Goal: Task Accomplishment & Management: Complete application form

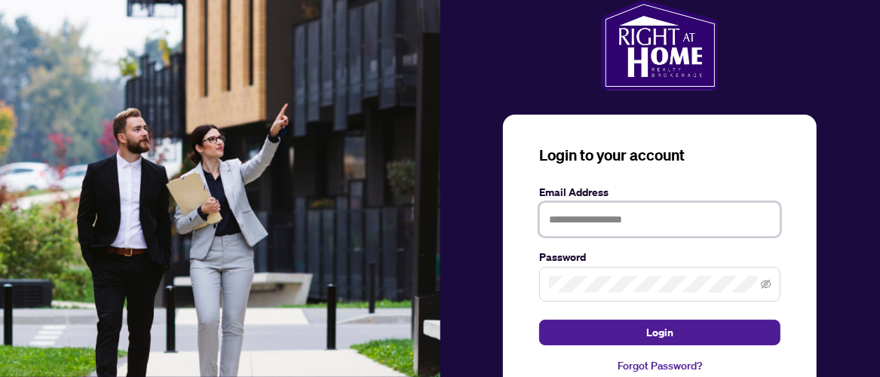
type input "**********"
click at [401, 240] on img at bounding box center [220, 188] width 440 height 377
click at [766, 280] on icon "eye-invisible" at bounding box center [766, 284] width 11 height 9
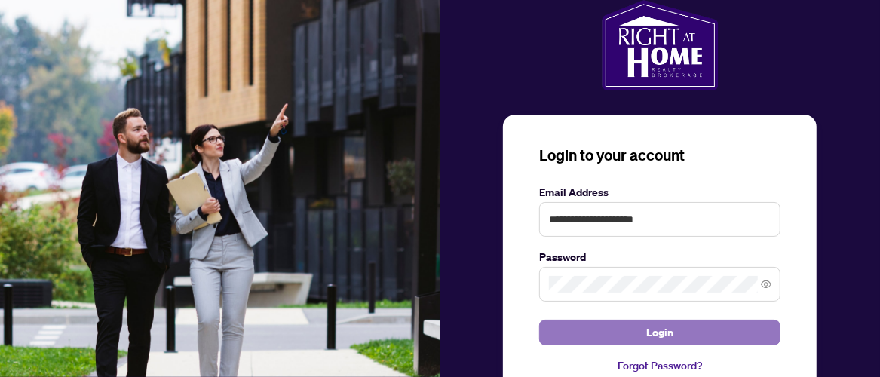
click at [649, 320] on span "Login" at bounding box center [659, 332] width 27 height 24
click at [663, 320] on span "Login" at bounding box center [659, 332] width 27 height 24
click at [656, 320] on span "Login" at bounding box center [659, 332] width 27 height 24
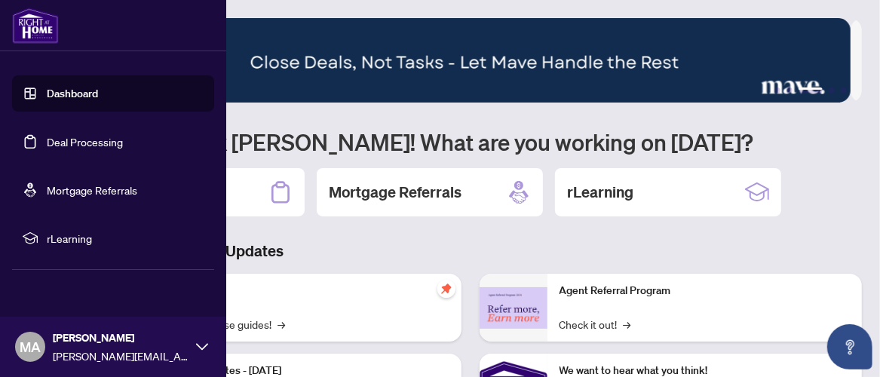
click at [67, 96] on link "Dashboard" at bounding box center [72, 94] width 51 height 14
click at [74, 141] on link "Deal Processing" at bounding box center [85, 142] width 76 height 14
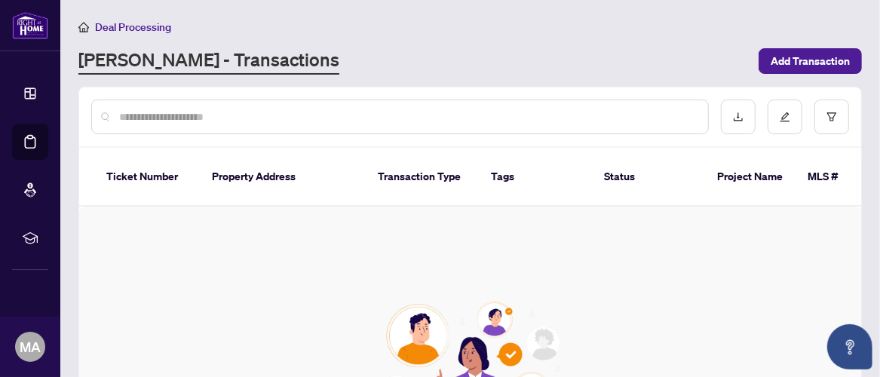
click at [225, 114] on input "text" at bounding box center [407, 117] width 577 height 17
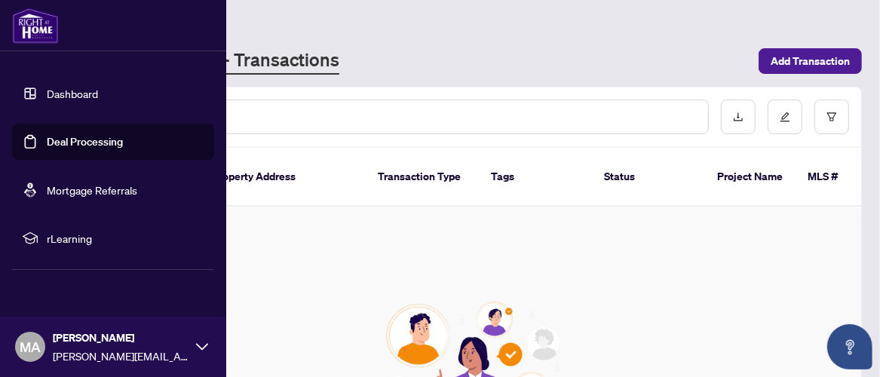
click at [67, 142] on link "Deal Processing" at bounding box center [85, 142] width 76 height 14
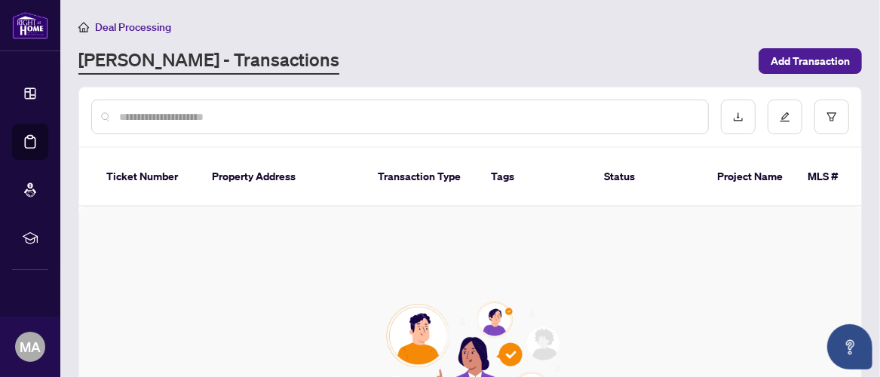
click at [799, 59] on span "Add Transaction" at bounding box center [809, 61] width 79 height 24
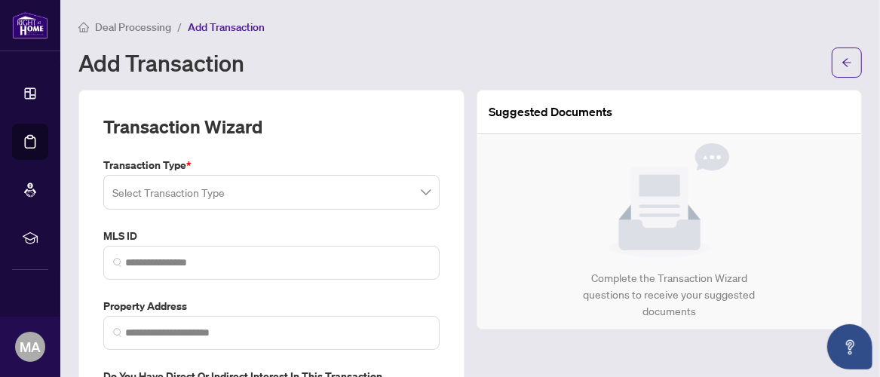
click at [219, 189] on input "search" at bounding box center [264, 194] width 305 height 33
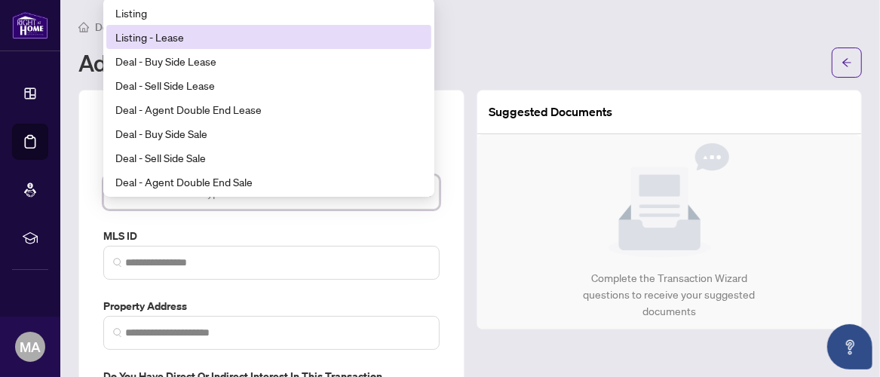
click at [145, 37] on div "Listing - Lease" at bounding box center [268, 37] width 307 height 17
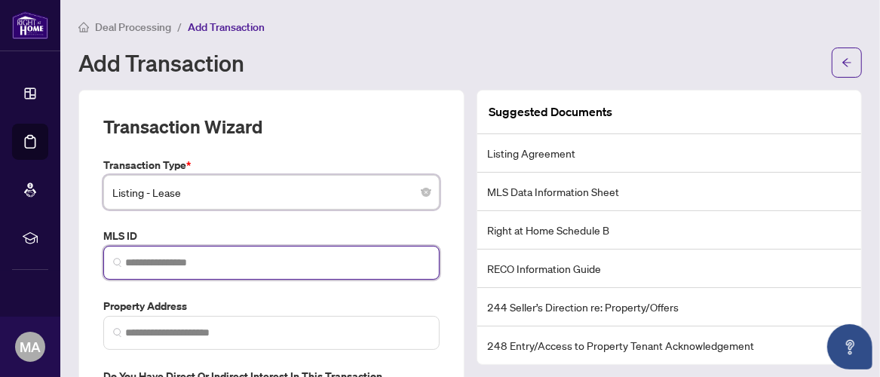
click at [145, 259] on input "search" at bounding box center [277, 263] width 305 height 16
click at [167, 261] on input "search" at bounding box center [277, 263] width 305 height 16
paste input "*********"
type input "*********"
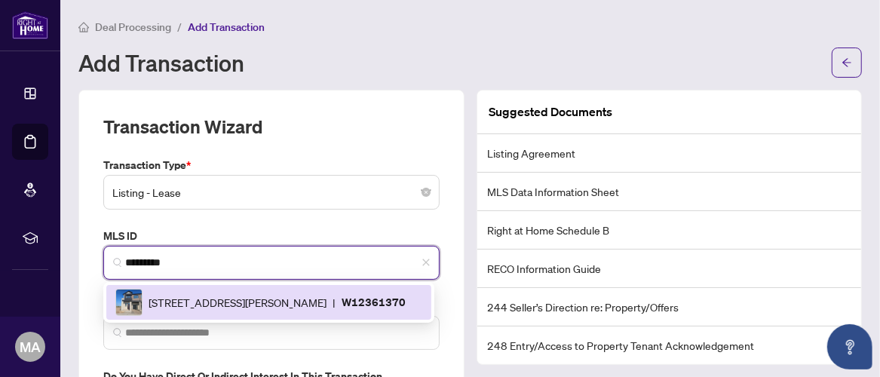
click at [206, 305] on span "[STREET_ADDRESS][PERSON_NAME]" at bounding box center [237, 302] width 178 height 17
type input "**********"
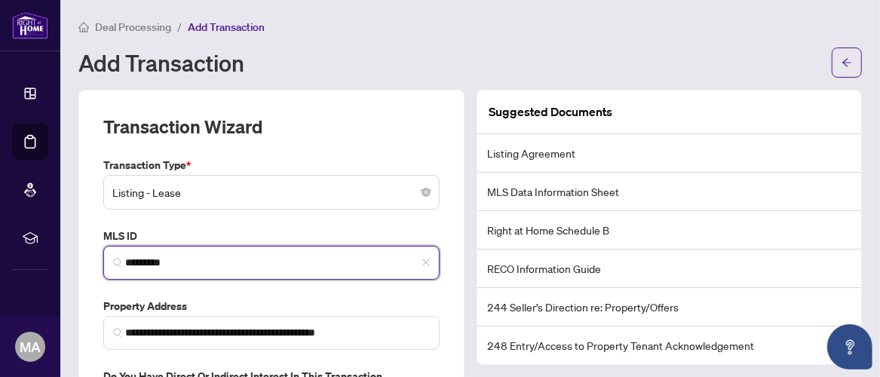
type input "*********"
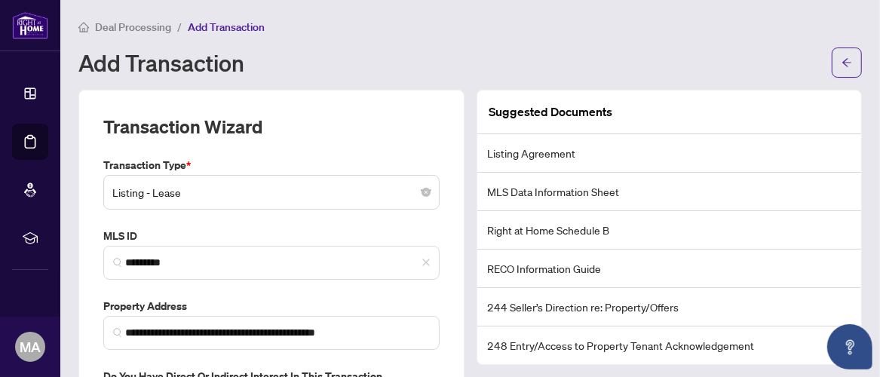
click at [350, 121] on div "Transaction Wizard" at bounding box center [271, 136] width 336 height 42
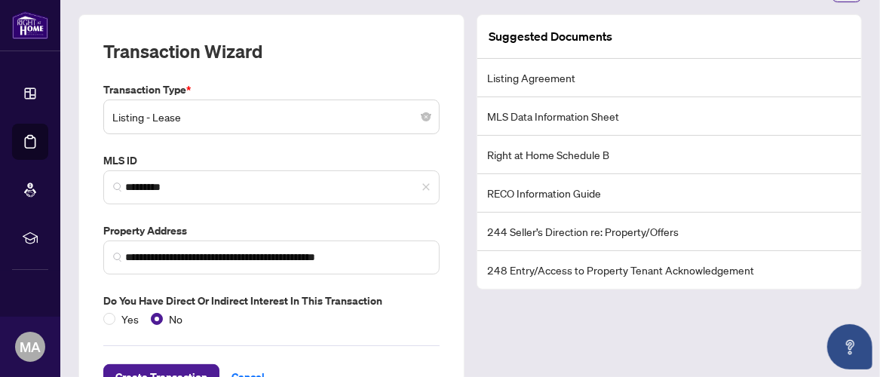
scroll to position [127, 0]
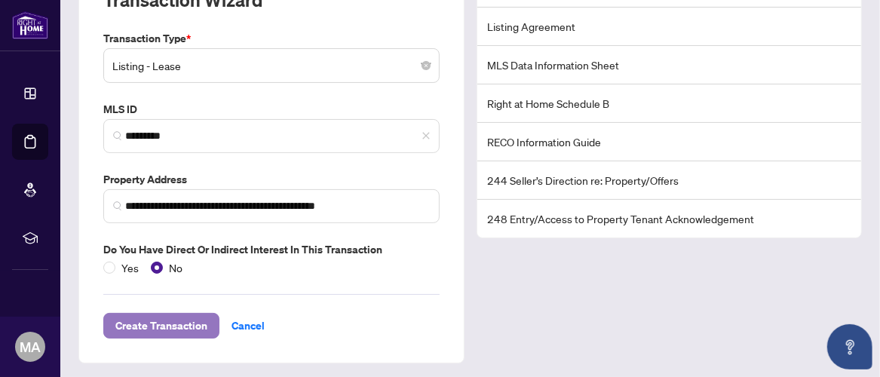
click at [150, 318] on span "Create Transaction" at bounding box center [161, 326] width 92 height 24
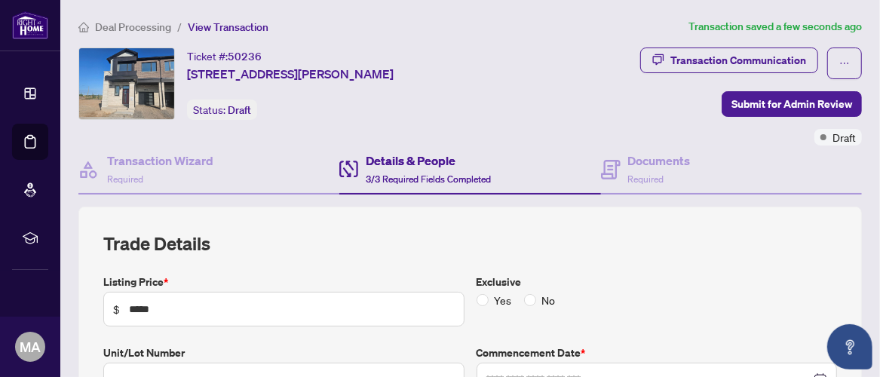
type input "**********"
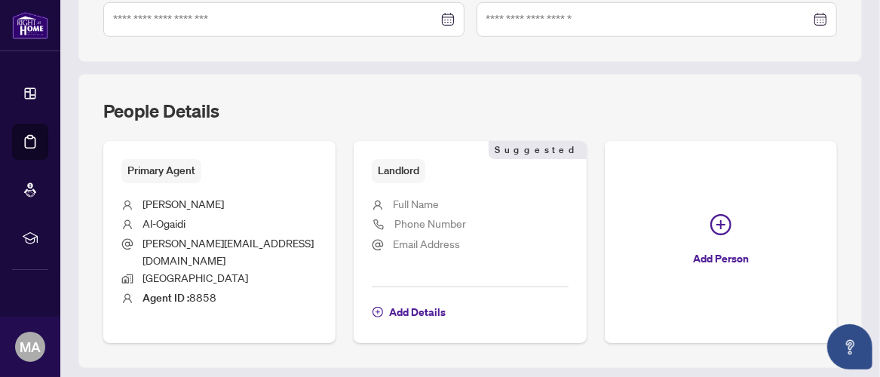
scroll to position [579, 0]
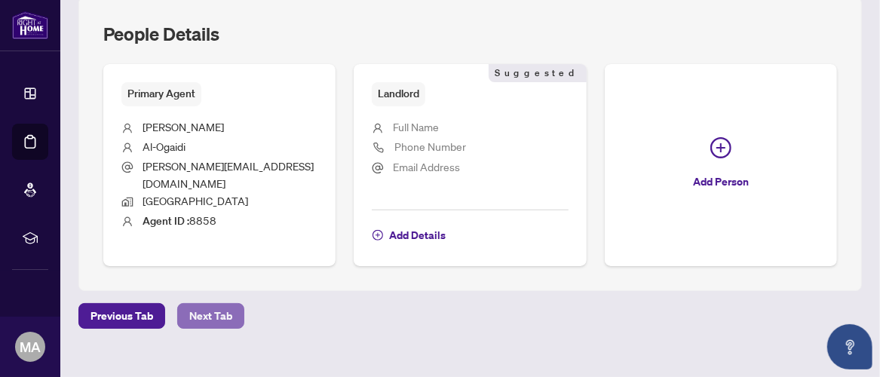
click at [215, 304] on span "Next Tab" at bounding box center [210, 316] width 43 height 24
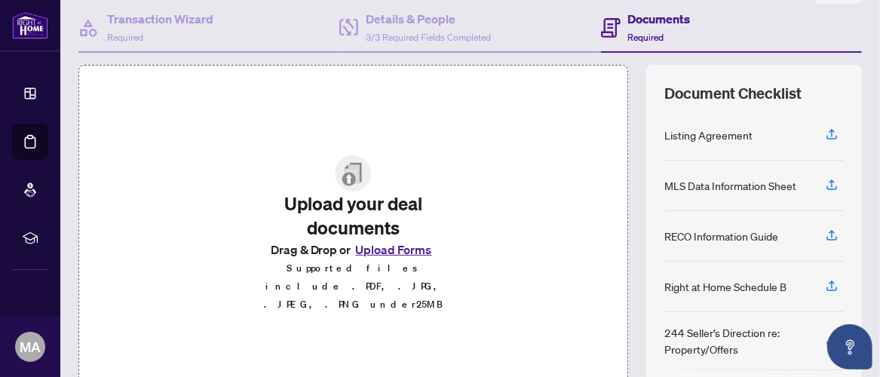
scroll to position [125, 0]
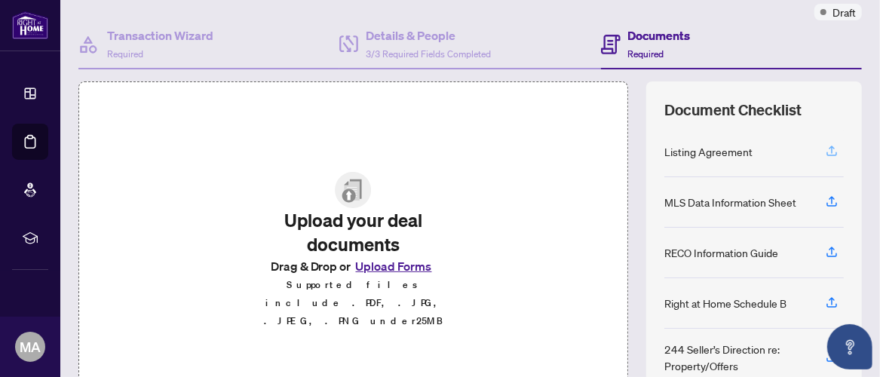
click at [825, 147] on icon "button" at bounding box center [832, 151] width 14 height 14
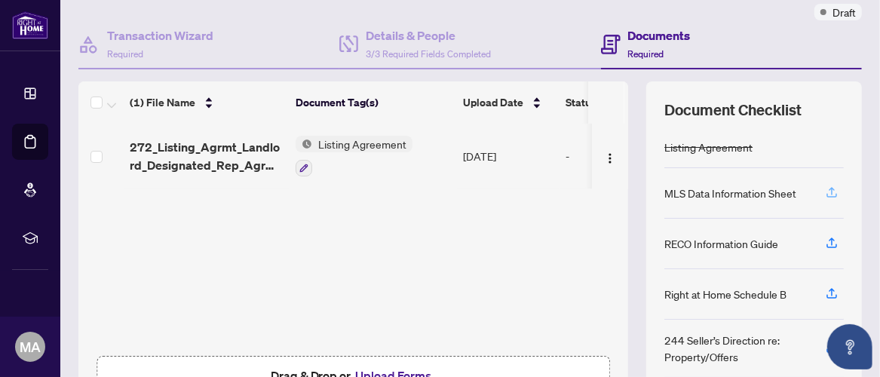
click at [825, 190] on icon "button" at bounding box center [832, 192] width 14 height 14
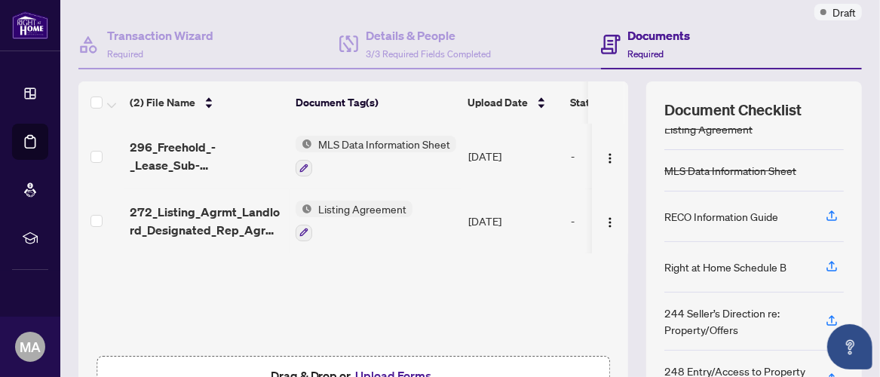
scroll to position [26, 0]
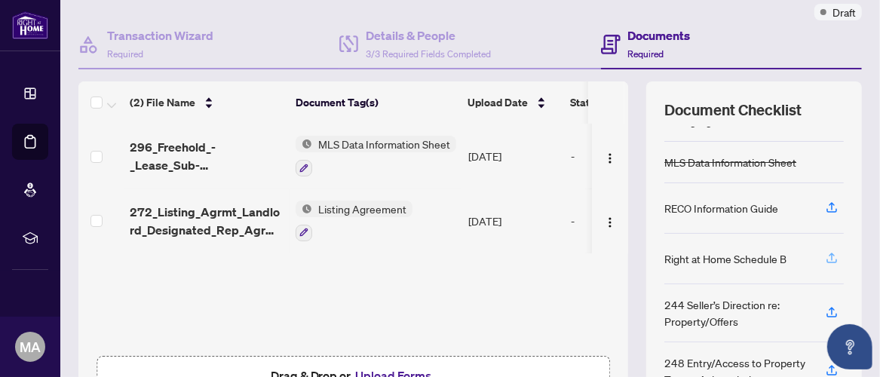
click at [825, 253] on icon "button" at bounding box center [832, 258] width 14 height 14
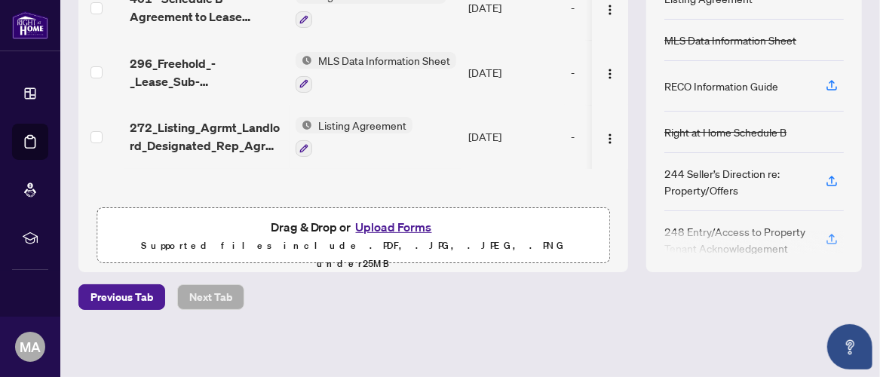
scroll to position [148, 0]
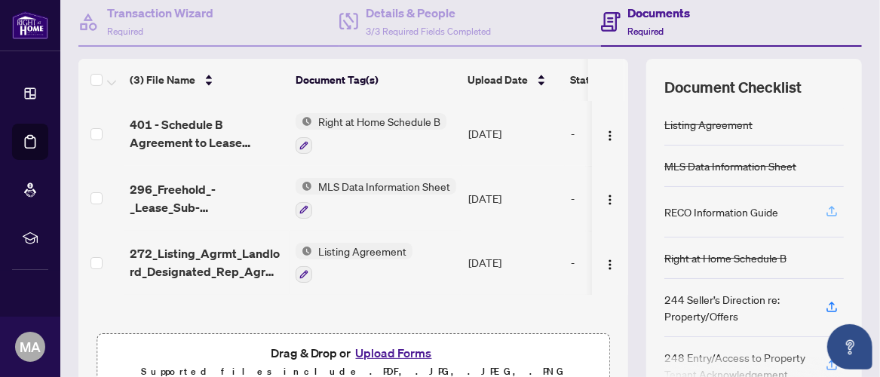
click at [825, 204] on icon "button" at bounding box center [832, 211] width 14 height 14
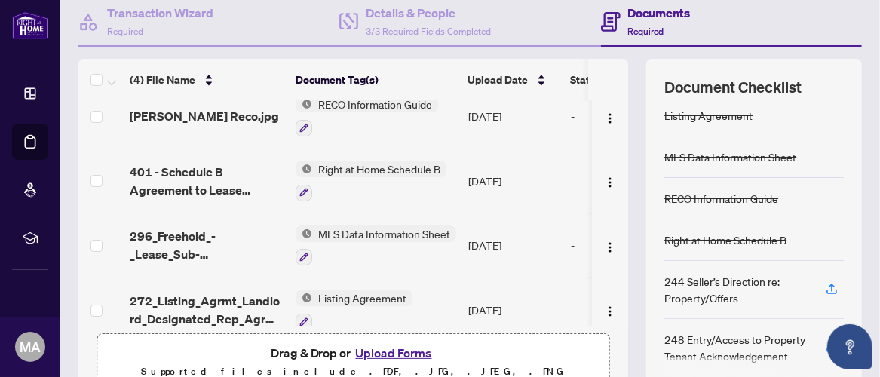
scroll to position [35, 0]
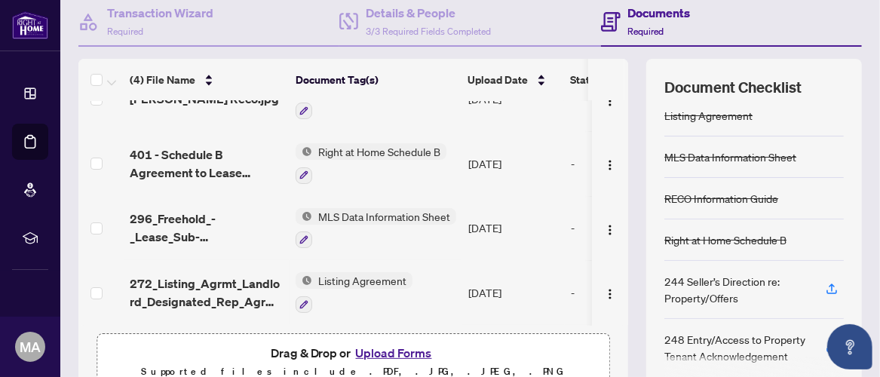
click at [706, 197] on div "RECO Information Guide" at bounding box center [721, 198] width 114 height 17
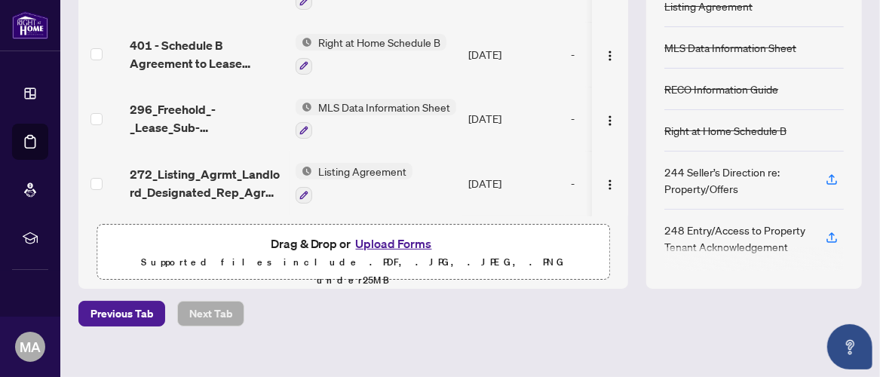
scroll to position [274, 0]
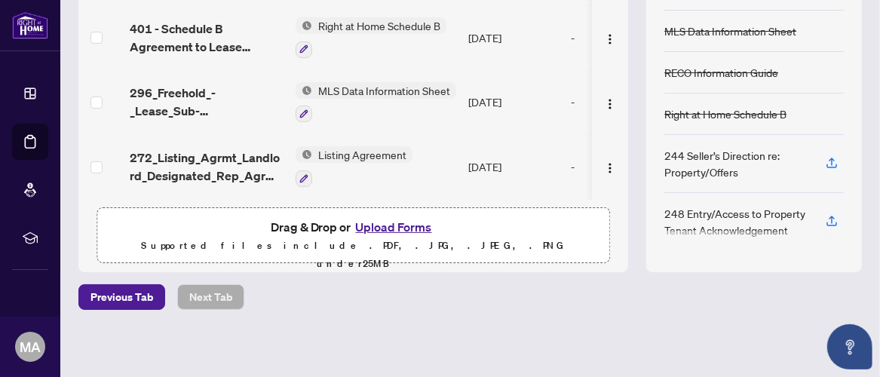
click at [387, 225] on button "Upload Forms" at bounding box center [393, 227] width 85 height 20
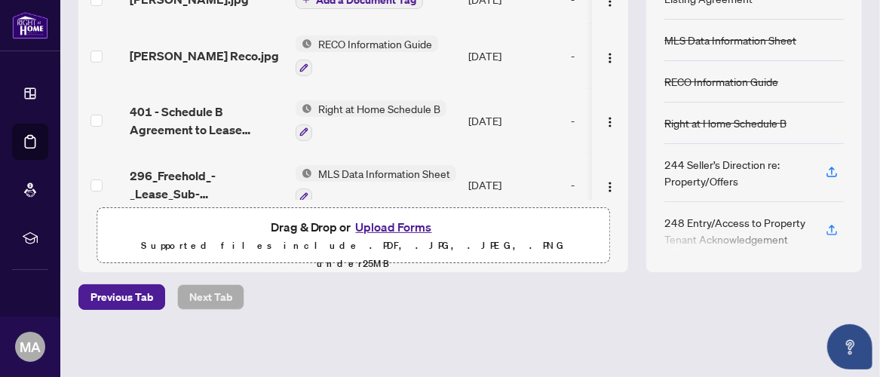
click at [458, 314] on div "Deal Processing / View Transaction Transaction saved a few seconds ago Ticket #…" at bounding box center [469, 53] width 795 height 618
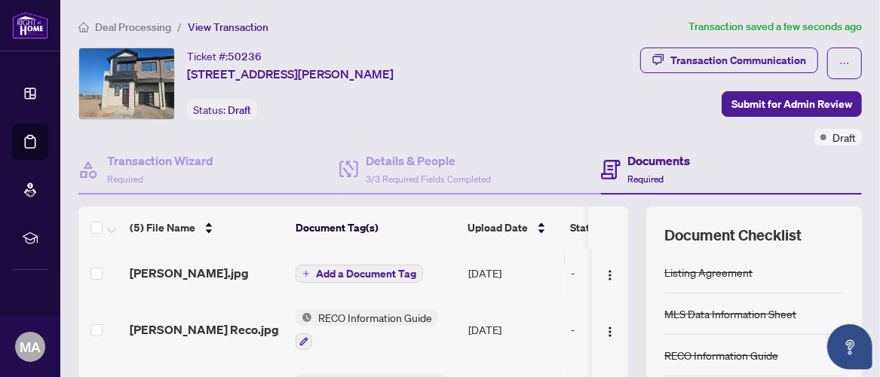
click at [628, 173] on span "Required" at bounding box center [646, 178] width 36 height 11
click at [401, 170] on div "Details & People 3/3 Required Fields Completed" at bounding box center [428, 169] width 125 height 35
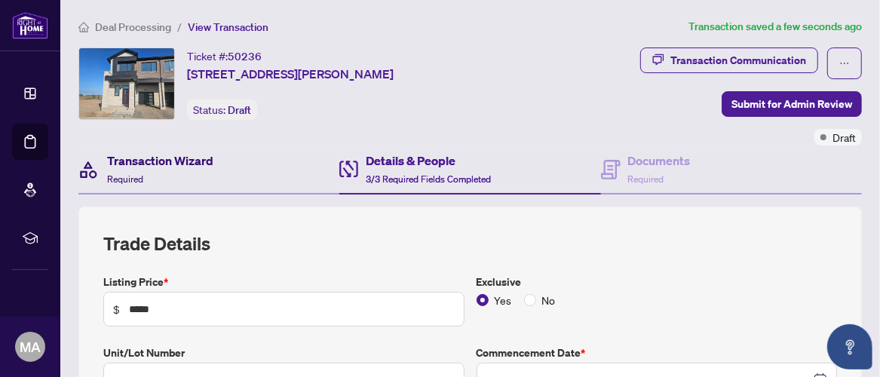
click at [106, 161] on div "Transaction Wizard Required" at bounding box center [145, 169] width 135 height 35
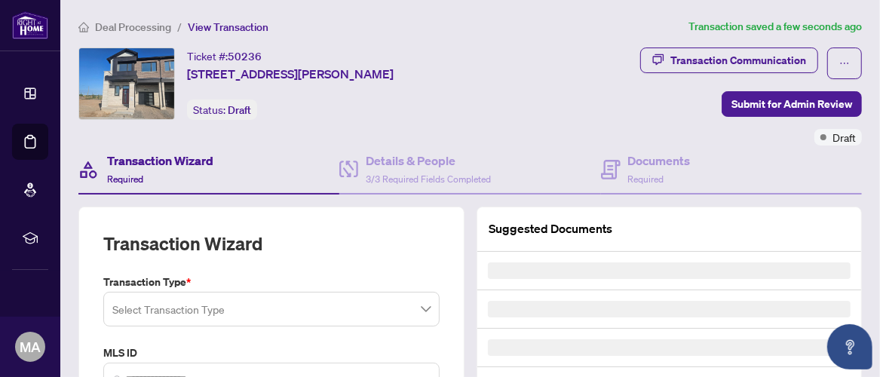
type input "*********"
type input "**********"
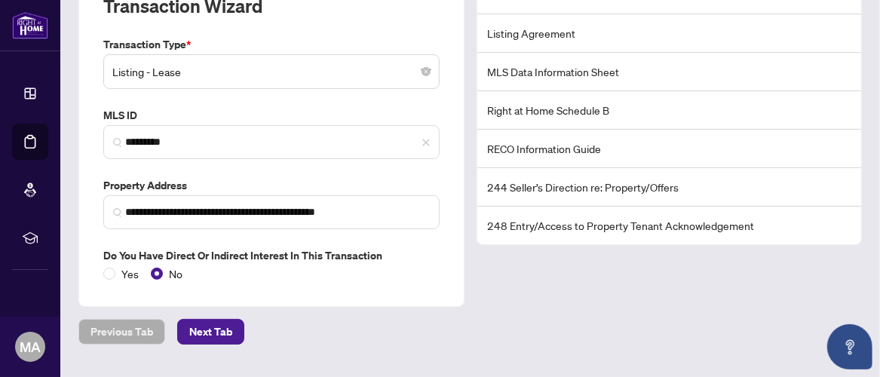
scroll to position [270, 0]
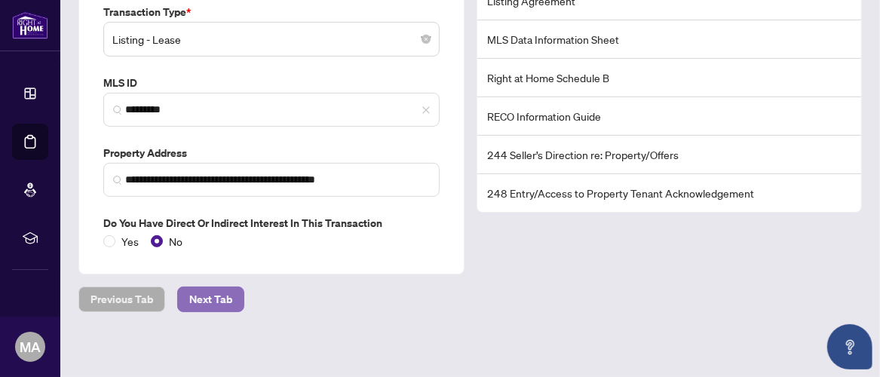
click at [208, 291] on span "Next Tab" at bounding box center [210, 299] width 43 height 24
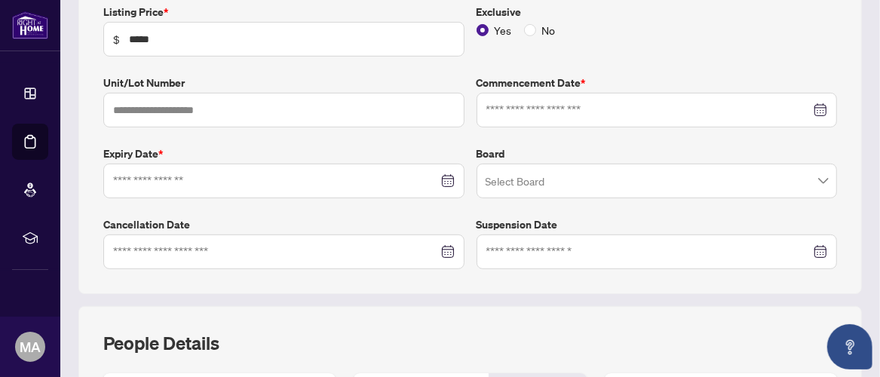
type input "**********"
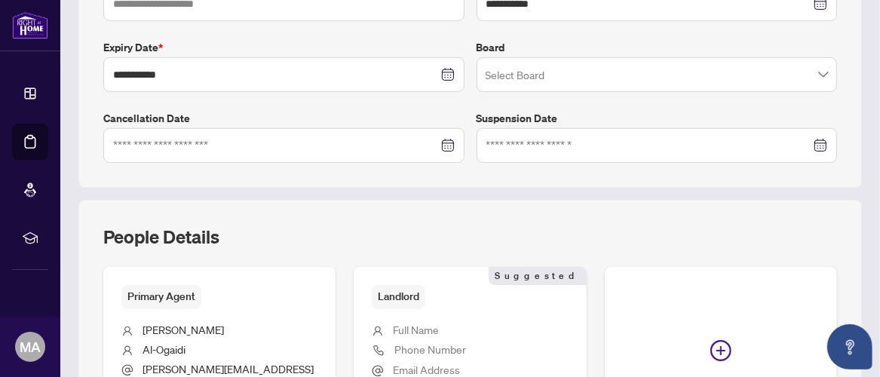
scroll to position [579, 0]
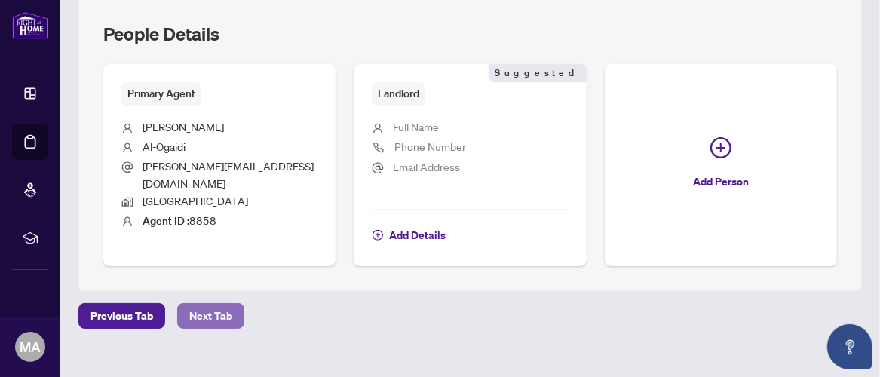
click at [189, 304] on span "Next Tab" at bounding box center [210, 316] width 43 height 24
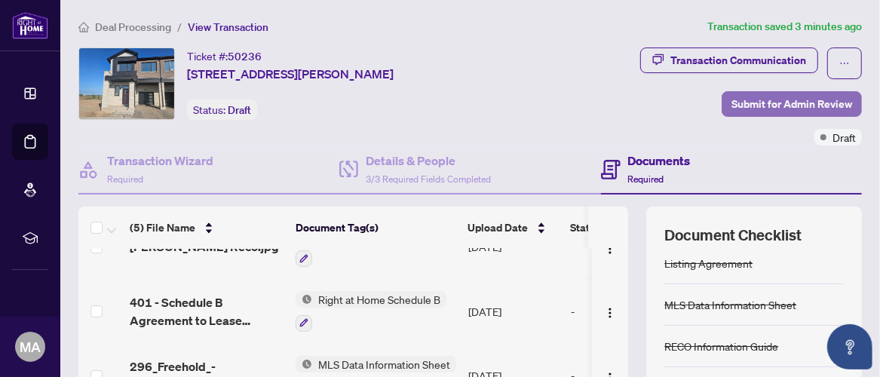
click at [803, 102] on span "Submit for Admin Review" at bounding box center [791, 104] width 121 height 24
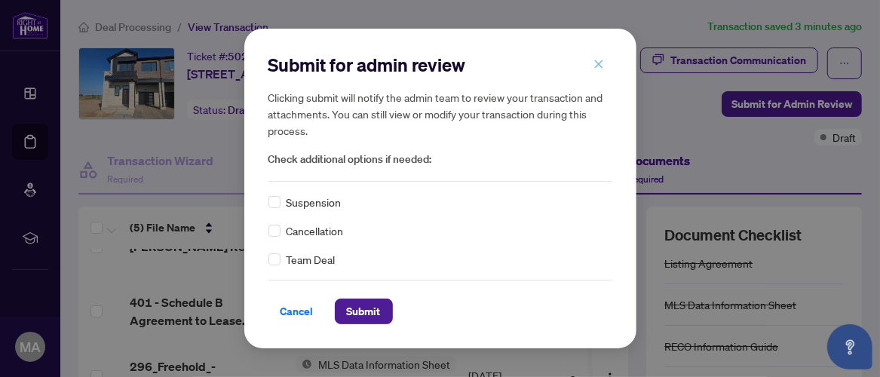
click at [599, 60] on icon "close" at bounding box center [598, 64] width 11 height 11
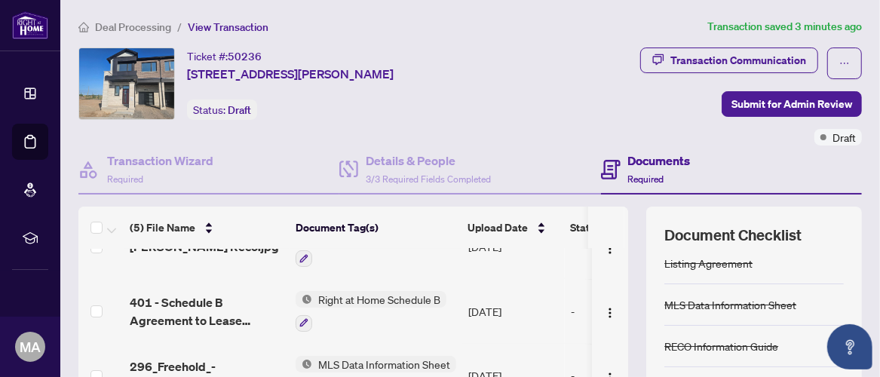
click at [577, 110] on div "Transaction Communication Submit for Admin Review Draft" at bounding box center [691, 96] width 342 height 98
click at [699, 63] on div "Transaction Communication" at bounding box center [738, 60] width 136 height 24
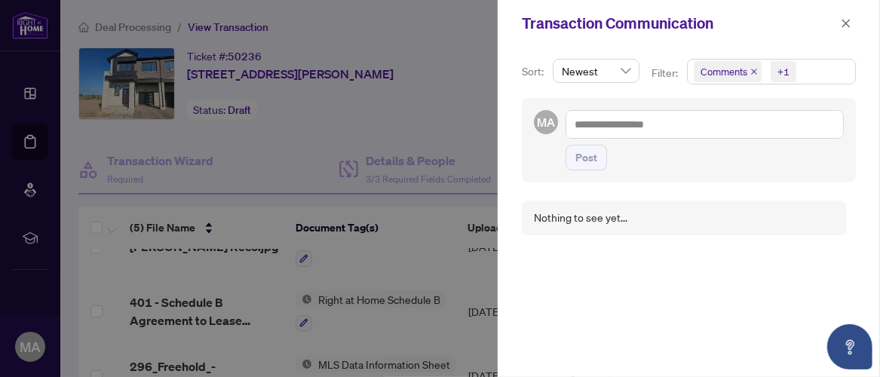
scroll to position [1, 0]
click at [848, 23] on icon "close" at bounding box center [845, 23] width 11 height 11
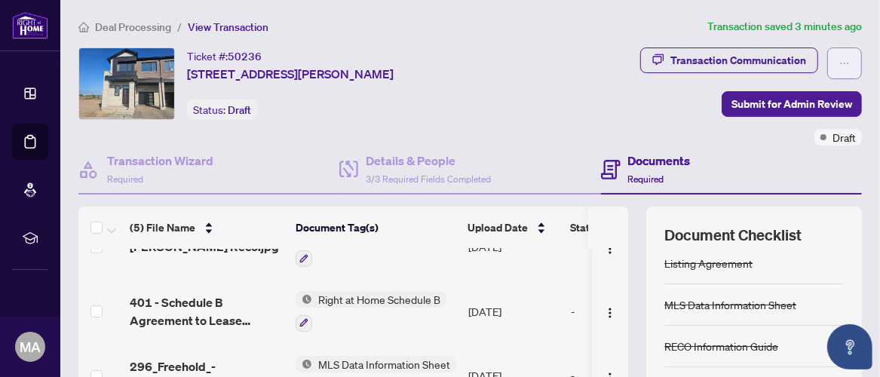
click at [839, 65] on icon "ellipsis" at bounding box center [844, 63] width 11 height 11
click at [647, 109] on div "Transaction Communication Submit for Admin Review Draft" at bounding box center [691, 96] width 342 height 98
click at [779, 142] on div "Transaction Communication Submit for Admin Review Draft" at bounding box center [691, 96] width 342 height 98
click at [514, 109] on div "Ticket #: 50236 [STREET_ADDRESS][PERSON_NAME] Status: Draft" at bounding box center [296, 83] width 436 height 72
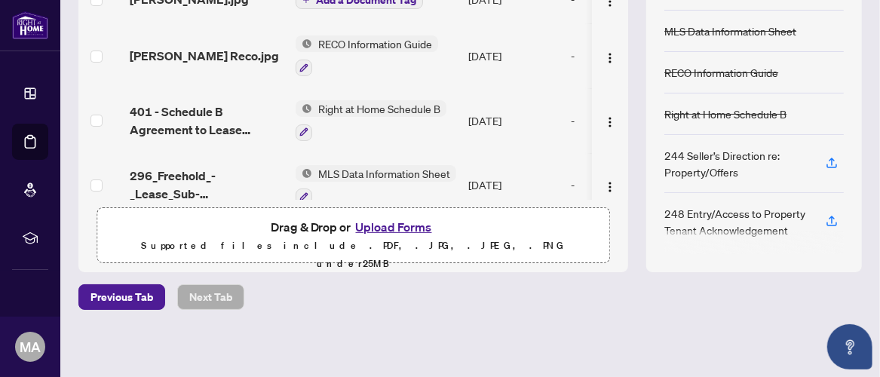
scroll to position [0, 0]
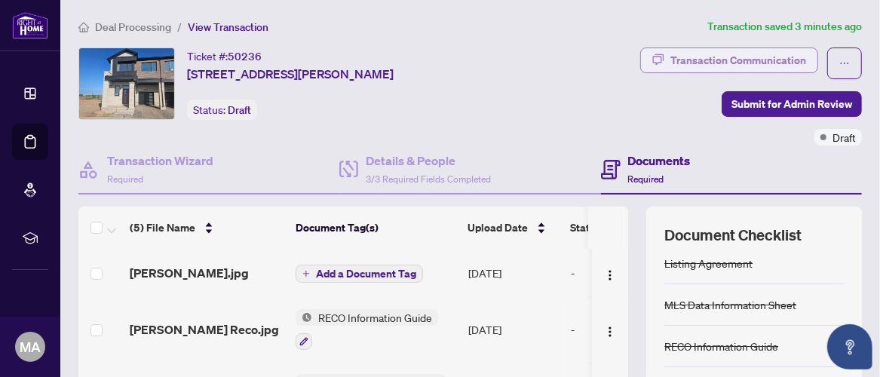
click at [735, 54] on div "Transaction Communication" at bounding box center [738, 60] width 136 height 24
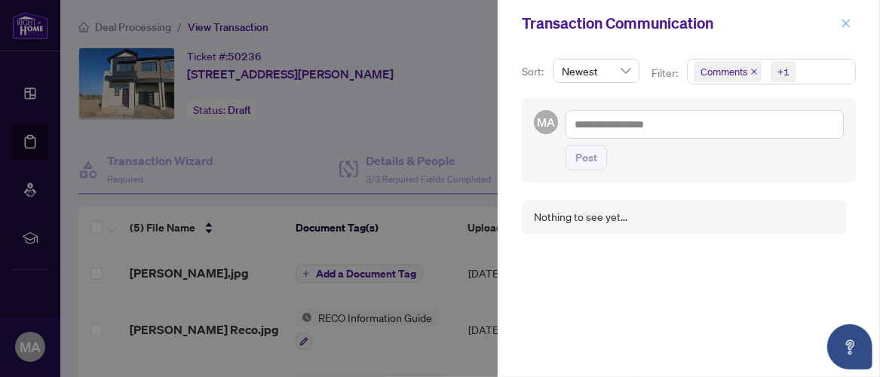
click at [847, 25] on icon "close" at bounding box center [845, 23] width 11 height 11
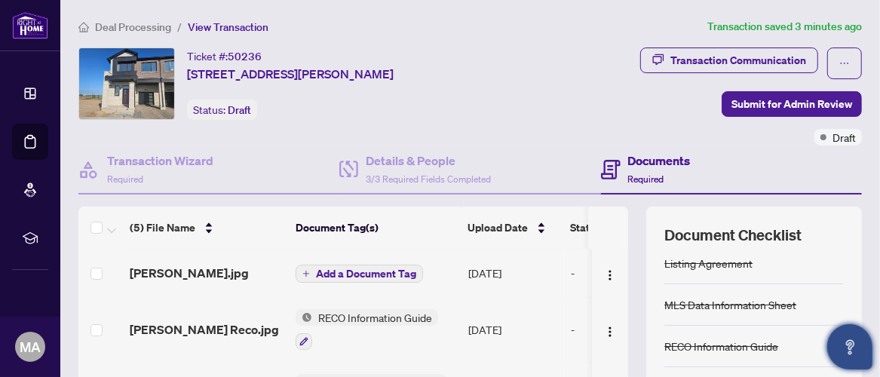
click at [852, 340] on icon "Open asap" at bounding box center [849, 347] width 19 height 19
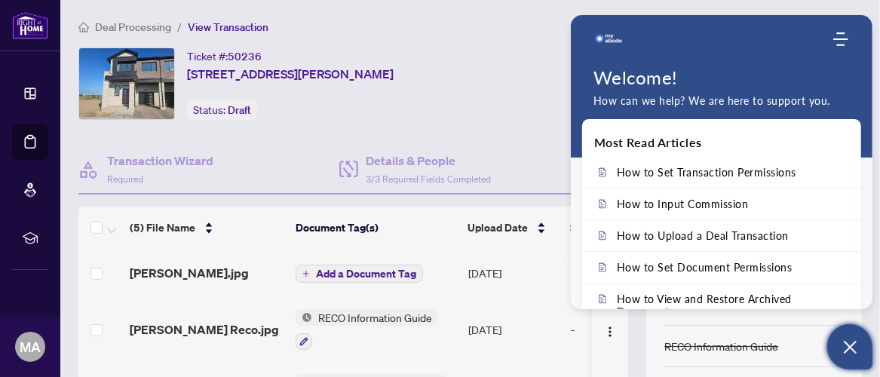
click at [485, 99] on div "Ticket #: 50236 [STREET_ADDRESS][PERSON_NAME] Status: Draft" at bounding box center [296, 83] width 436 height 72
click at [482, 19] on ol "Deal Processing / View Transaction" at bounding box center [389, 26] width 623 height 17
click at [856, 349] on icon "Open asap" at bounding box center [849, 347] width 19 height 19
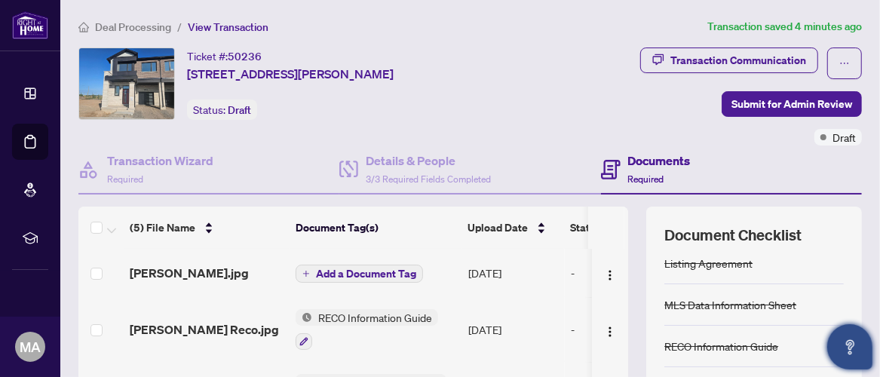
drag, startPoint x: 834, startPoint y: 0, endPoint x: 560, endPoint y: 49, distance: 278.7
click at [560, 49] on div "Transaction Communication Submit for Admin Review Draft" at bounding box center [691, 96] width 342 height 98
click at [832, 138] on span "Draft" at bounding box center [843, 137] width 23 height 17
click at [783, 149] on div "Documents Required" at bounding box center [731, 169] width 261 height 49
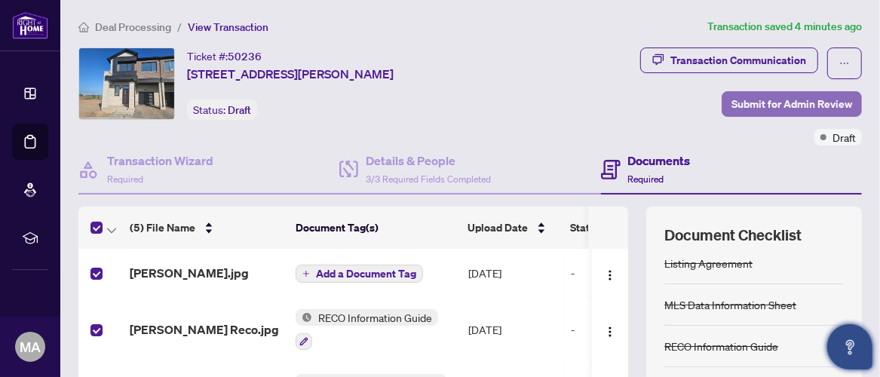
click at [759, 103] on span "Submit for Admin Review" at bounding box center [791, 104] width 121 height 24
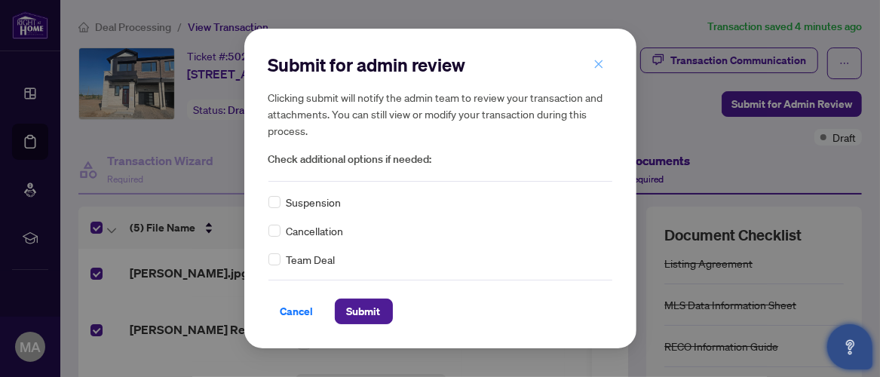
click at [599, 60] on icon "close" at bounding box center [598, 64] width 11 height 11
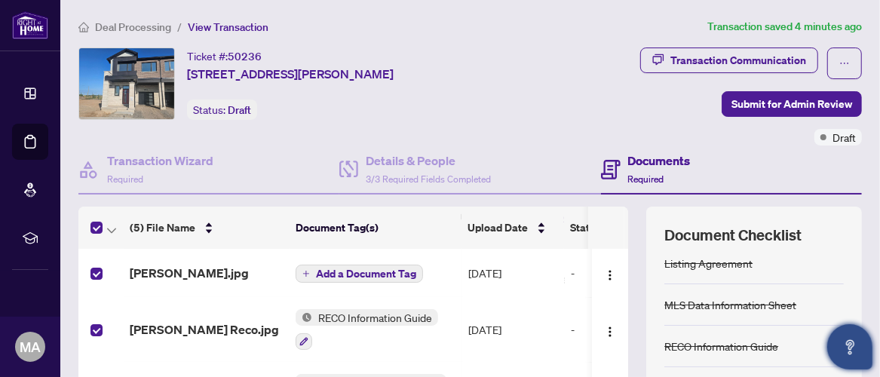
click at [602, 67] on div "Transaction Communication Submit for Admin Review Draft" at bounding box center [691, 96] width 342 height 98
